Goal: Check status

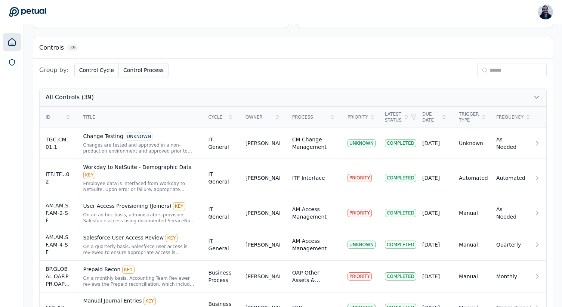
scroll to position [183, 0]
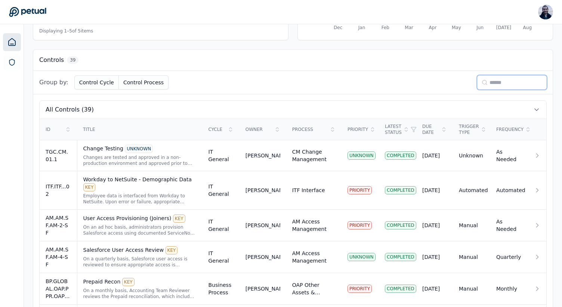
click at [492, 80] on input at bounding box center [511, 82] width 69 height 14
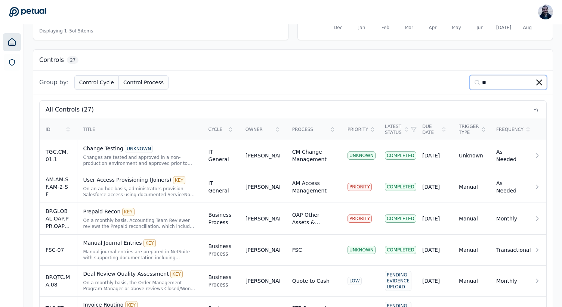
scroll to position [70, 0]
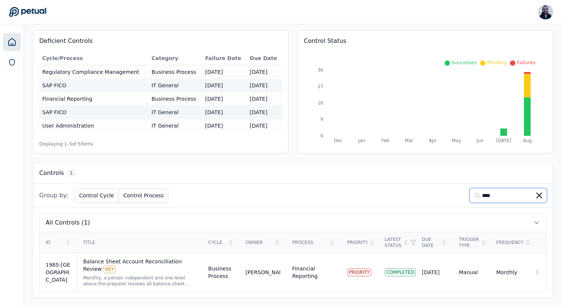
type input "****"
click at [133, 252] on th "Title" at bounding box center [139, 242] width 125 height 21
click at [132, 257] on td "Balance Sheet Account Reconciliation Review KEY Monthly, a person independent a…" at bounding box center [139, 273] width 125 height 38
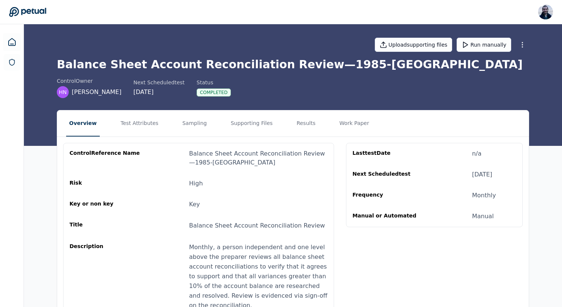
scroll to position [24, 0]
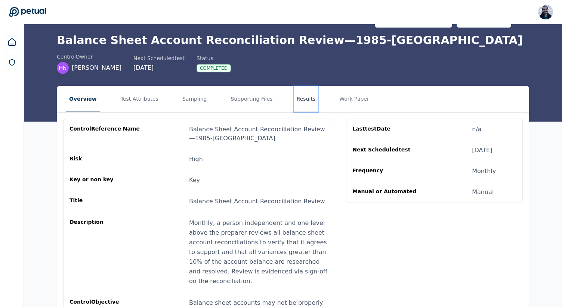
click at [296, 100] on button "Results" at bounding box center [306, 99] width 25 height 26
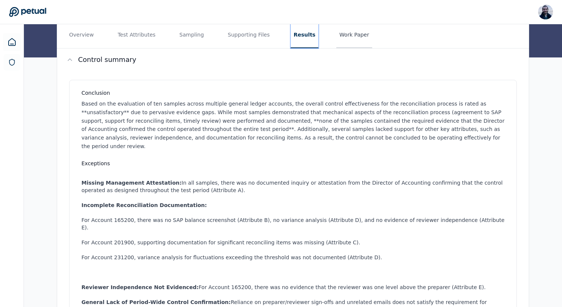
scroll to position [90, 0]
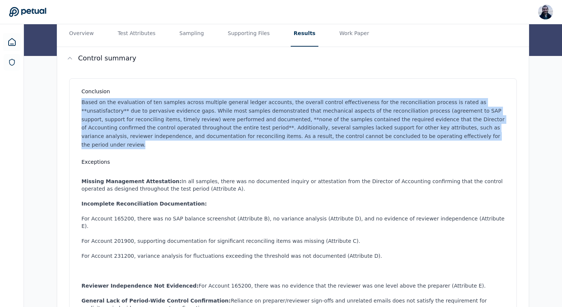
drag, startPoint x: 377, startPoint y: 135, endPoint x: 37, endPoint y: 99, distance: 341.8
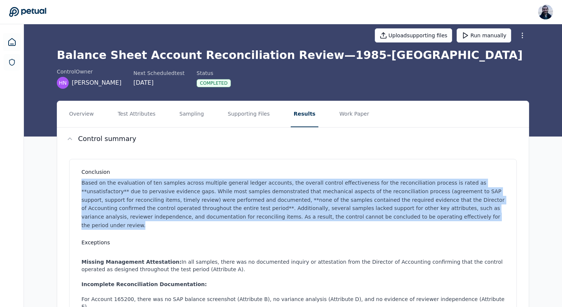
scroll to position [0, 0]
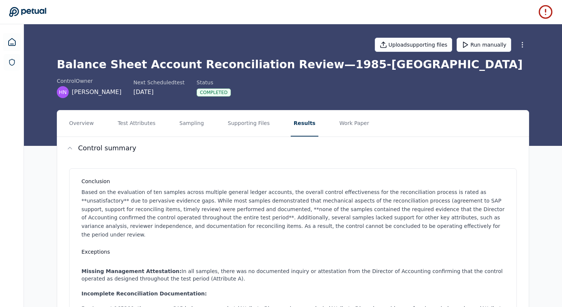
click at [544, 13] on icon at bounding box center [545, 11] width 15 height 15
click at [15, 61] on icon at bounding box center [11, 62] width 7 height 7
